Goal: Task Accomplishment & Management: Manage account settings

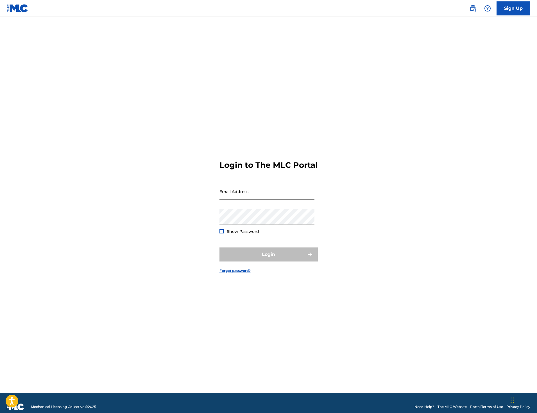
click at [252, 196] on input "Email Address" at bounding box center [266, 192] width 95 height 16
type input "[EMAIL_ADDRESS][DOMAIN_NAME]"
click at [270, 255] on button "Login" at bounding box center [268, 255] width 98 height 14
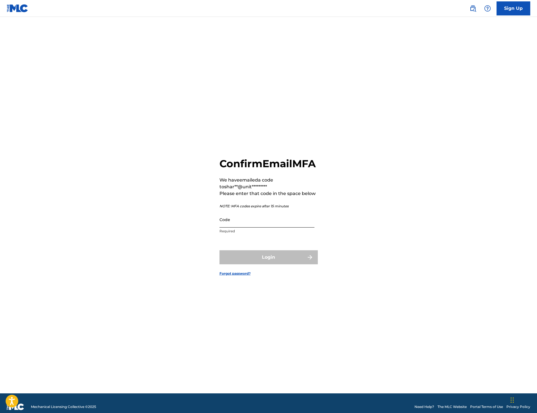
click at [280, 223] on input "Code" at bounding box center [266, 220] width 95 height 16
paste input "053676"
type input "053676"
click at [332, 215] on div "Confirm Email MFA We have emailed a code to shar**@unit********* Please enter t…" at bounding box center [268, 212] width 393 height 363
click at [289, 265] on button "Login" at bounding box center [268, 257] width 98 height 14
